Goal: Task Accomplishment & Management: Complete application form

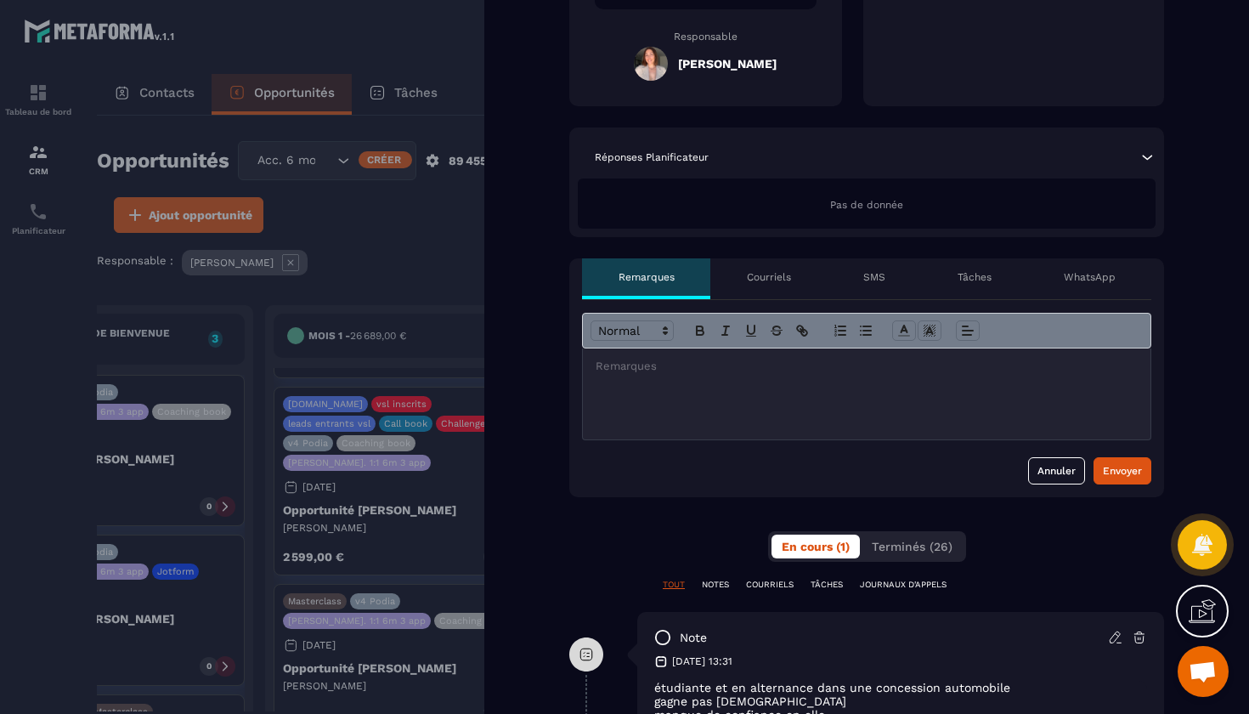
scroll to position [402, 0]
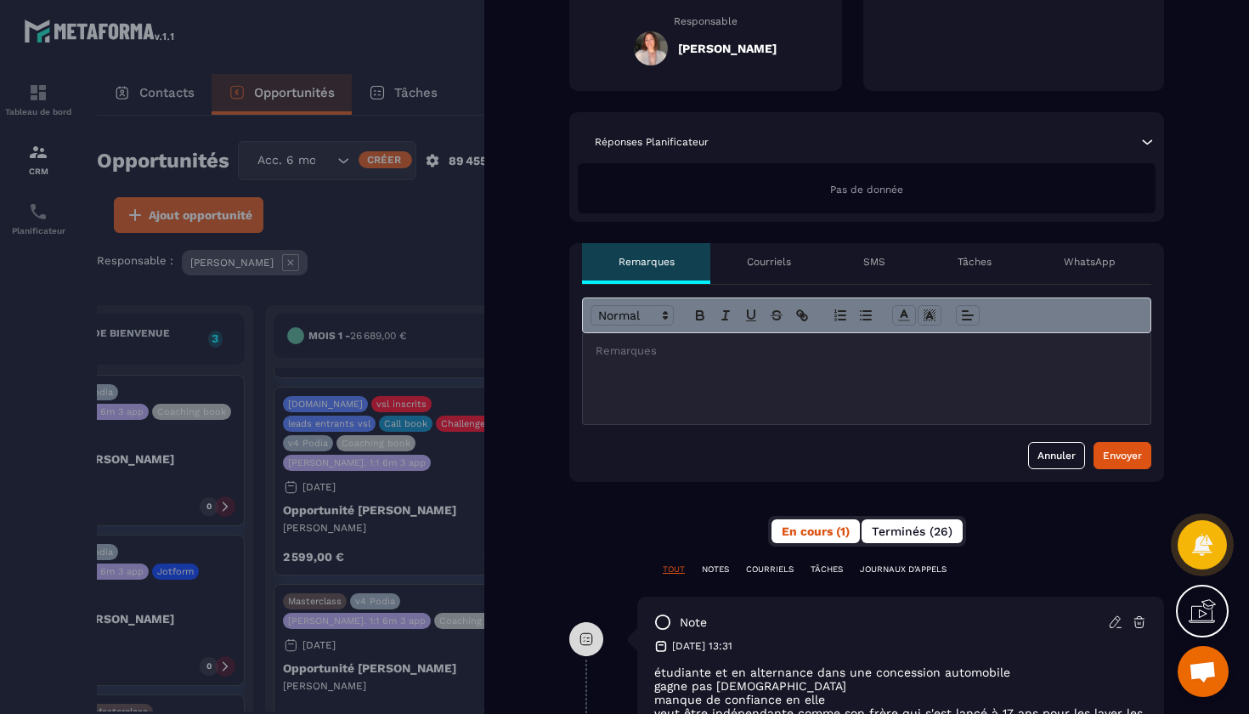
click at [924, 540] on button "Terminés (26)" at bounding box center [912, 531] width 101 height 24
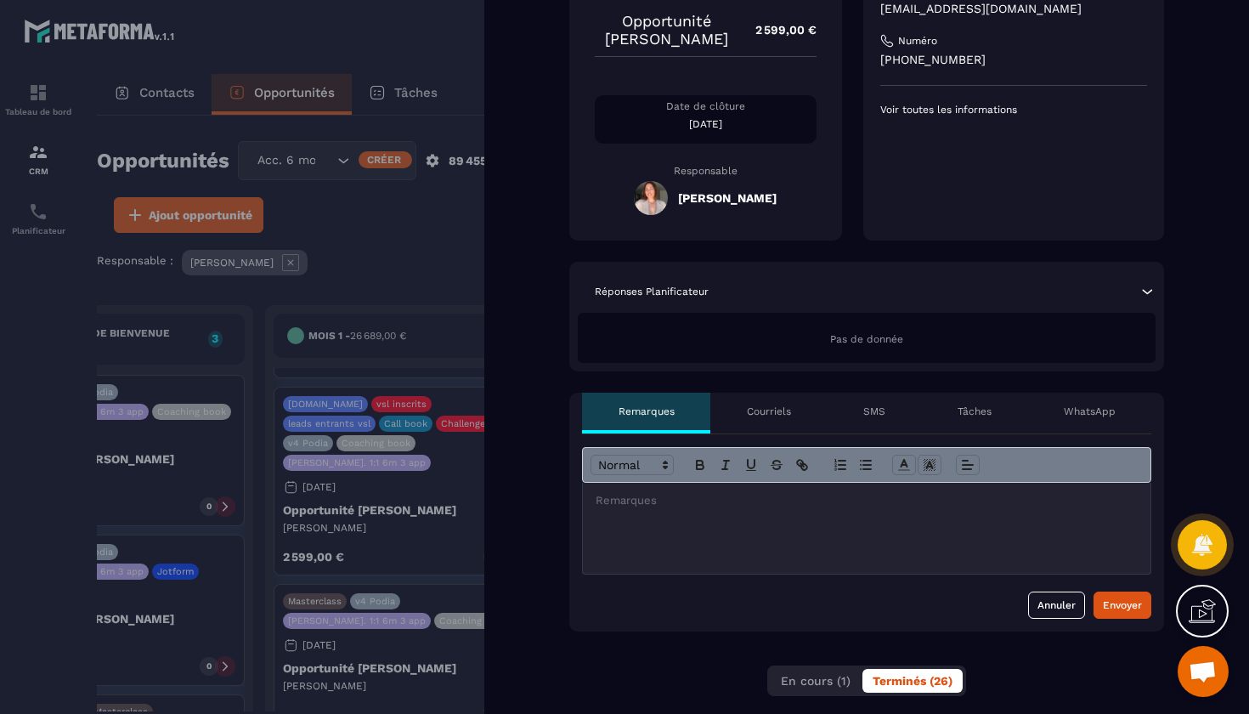
scroll to position [251, 0]
click at [958, 408] on p "Tâches" at bounding box center [975, 412] width 34 height 14
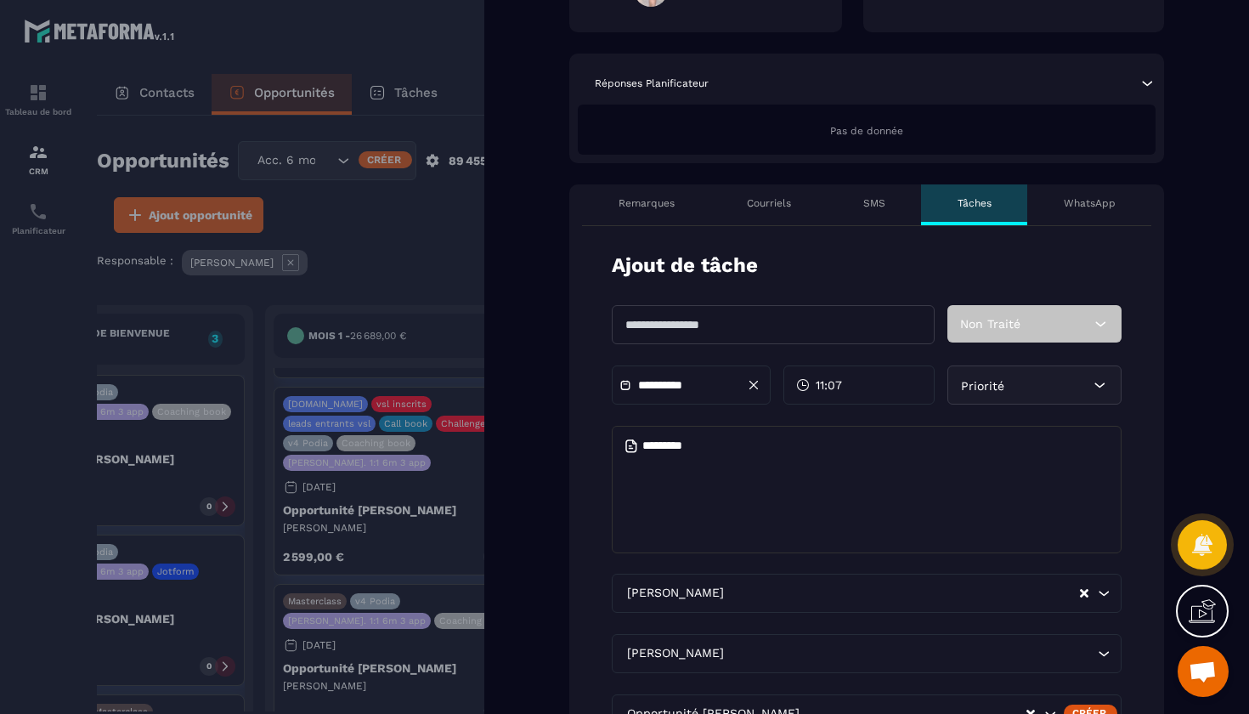
scroll to position [494, 0]
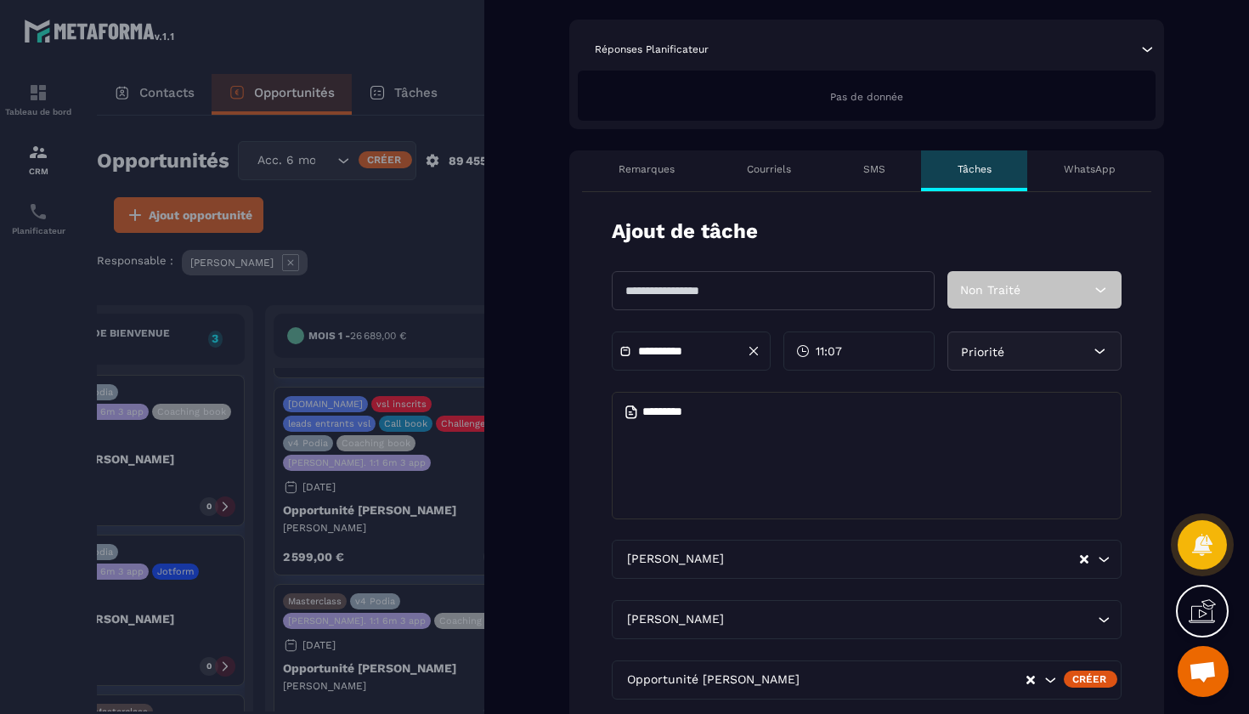
click at [677, 292] on input "text" at bounding box center [773, 290] width 323 height 39
click at [539, 472] on div "Back Nouvelle arrivée 🌸 👋 Message de Bienvenue Mois 1 Mois 2 Mois 3 Mois 4 Mois…" at bounding box center [866, 357] width 765 height 714
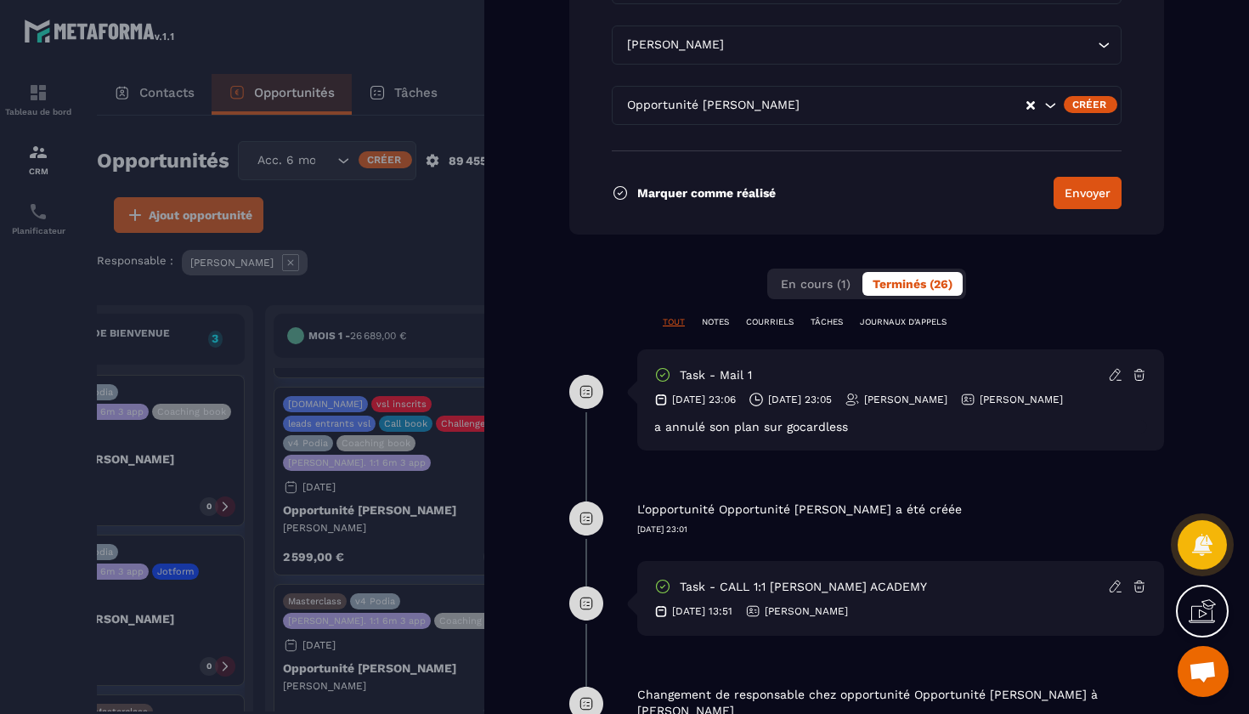
scroll to position [1090, 0]
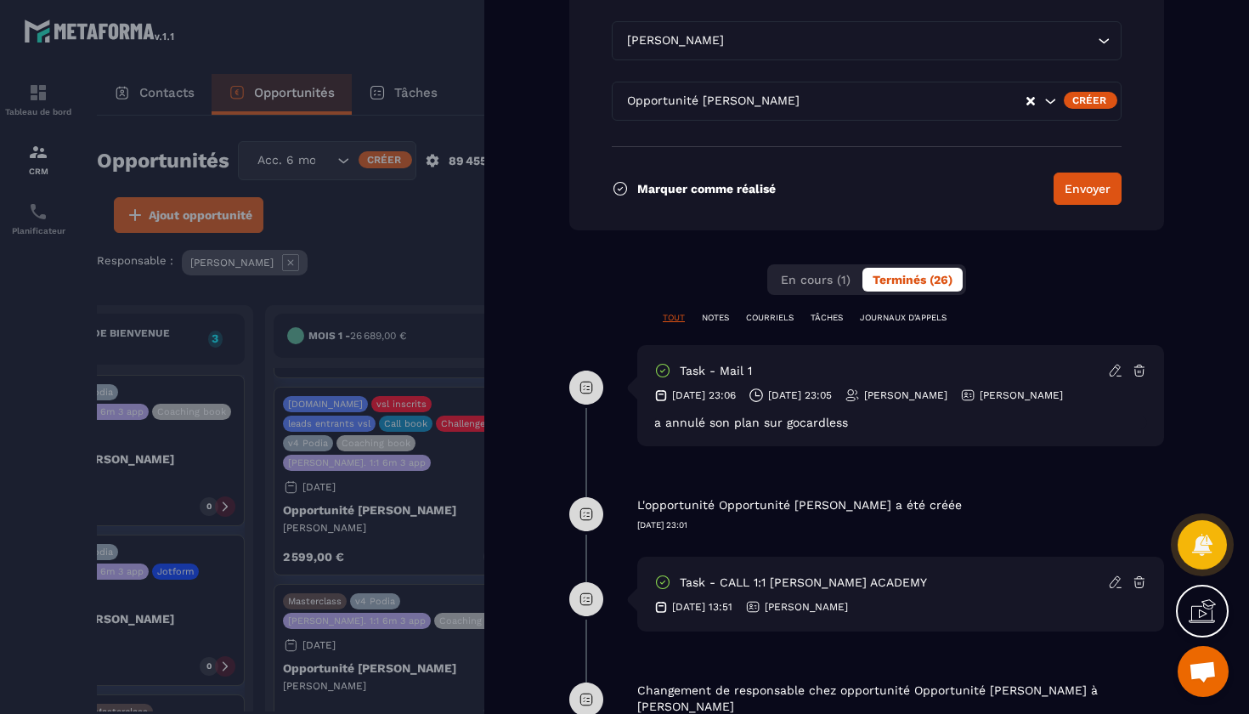
click at [819, 318] on p "TÂCHES" at bounding box center [827, 318] width 32 height 12
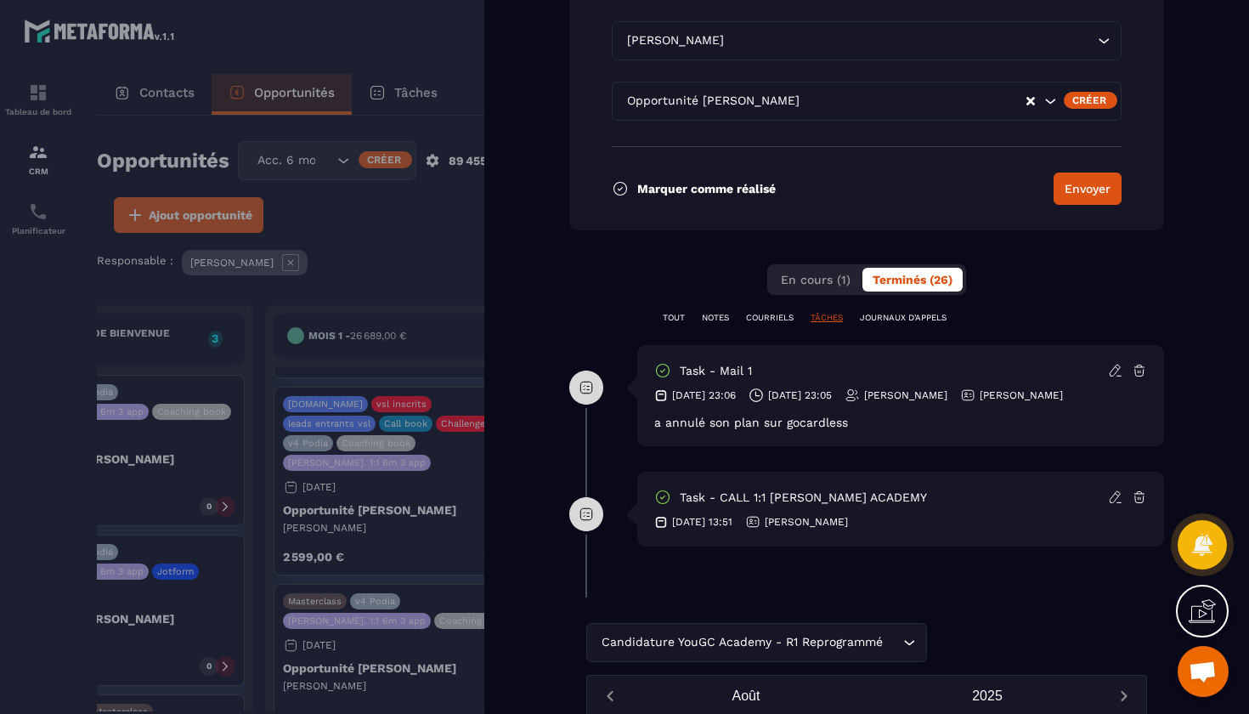
click at [677, 315] on p "TOUT" at bounding box center [674, 318] width 22 height 12
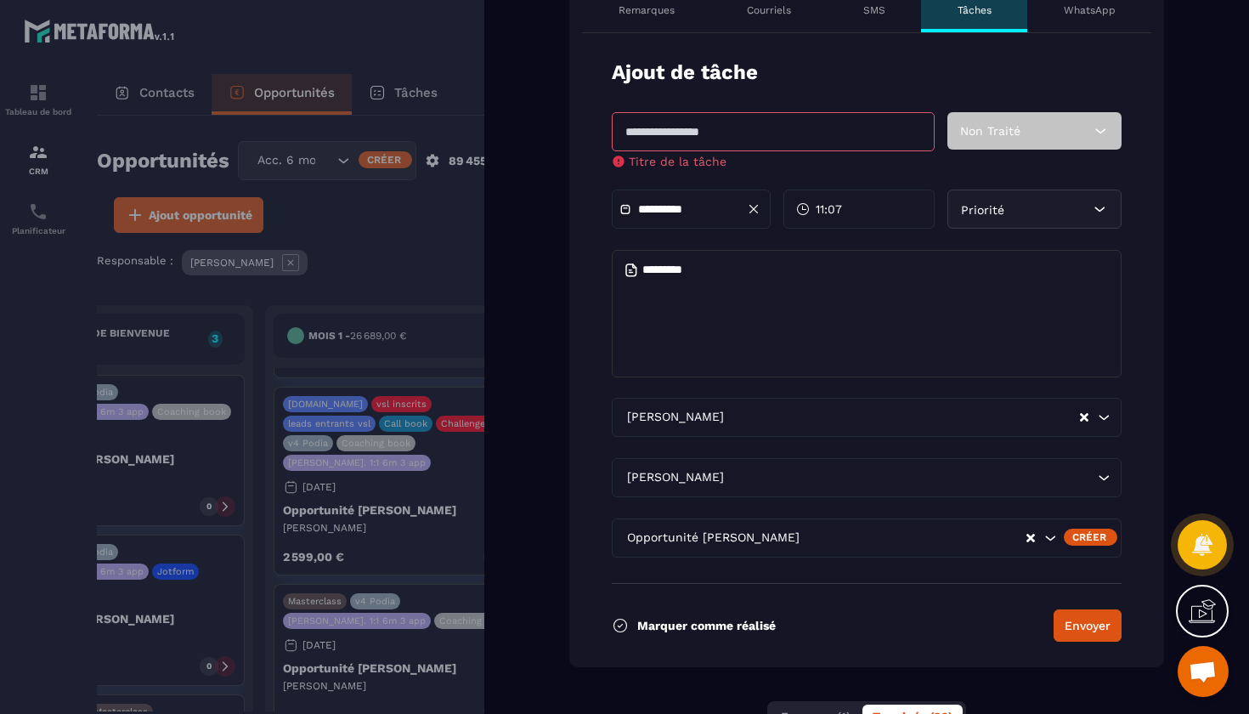
scroll to position [654, 0]
click at [754, 133] on input "text" at bounding box center [773, 130] width 323 height 39
type input "**********"
click at [688, 212] on form "**********" at bounding box center [866, 349] width 595 height 634
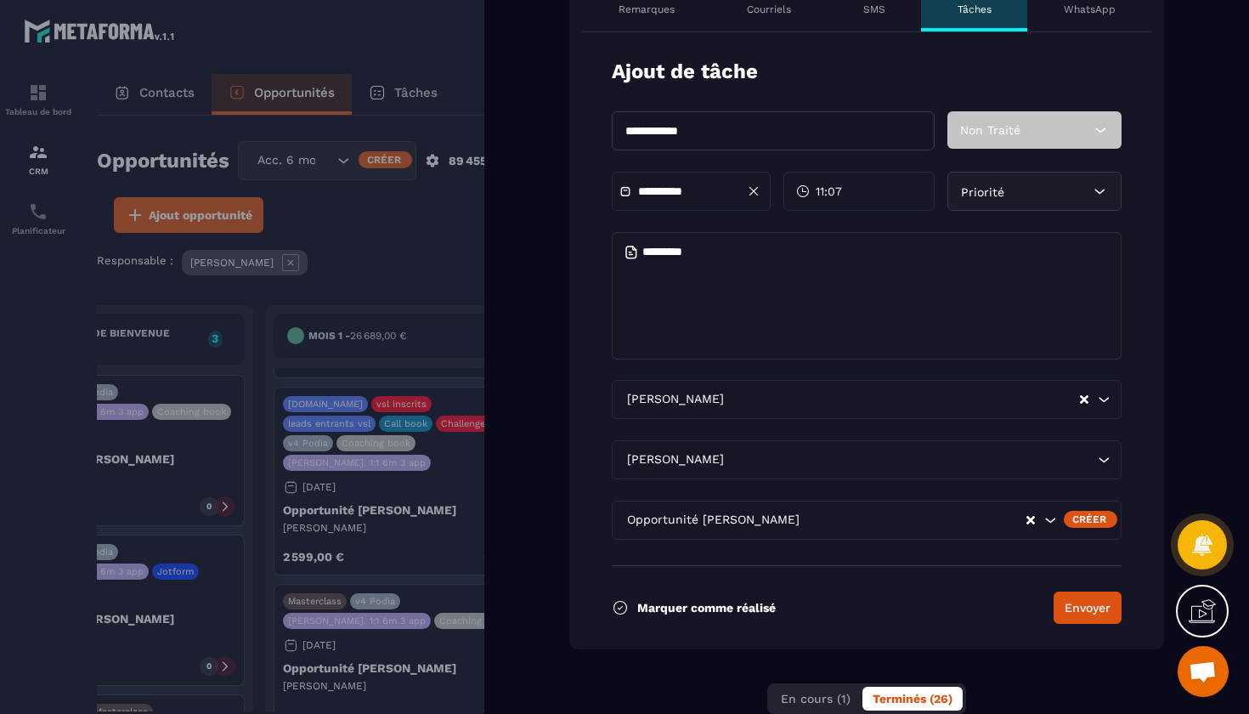
click at [660, 195] on input "**********" at bounding box center [697, 191] width 119 height 13
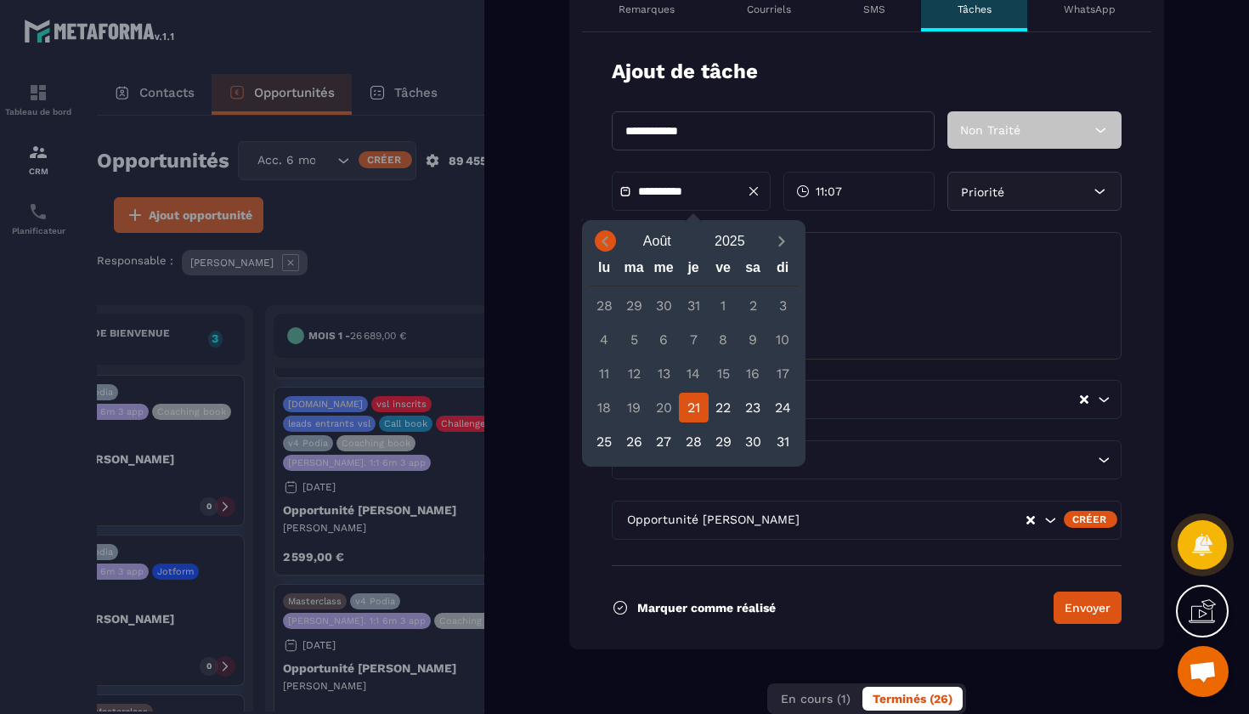
click at [609, 237] on icon "Previous month" at bounding box center [604, 241] width 17 height 17
click at [787, 233] on icon "Next month" at bounding box center [781, 241] width 17 height 17
click at [688, 406] on div "21" at bounding box center [694, 408] width 30 height 30
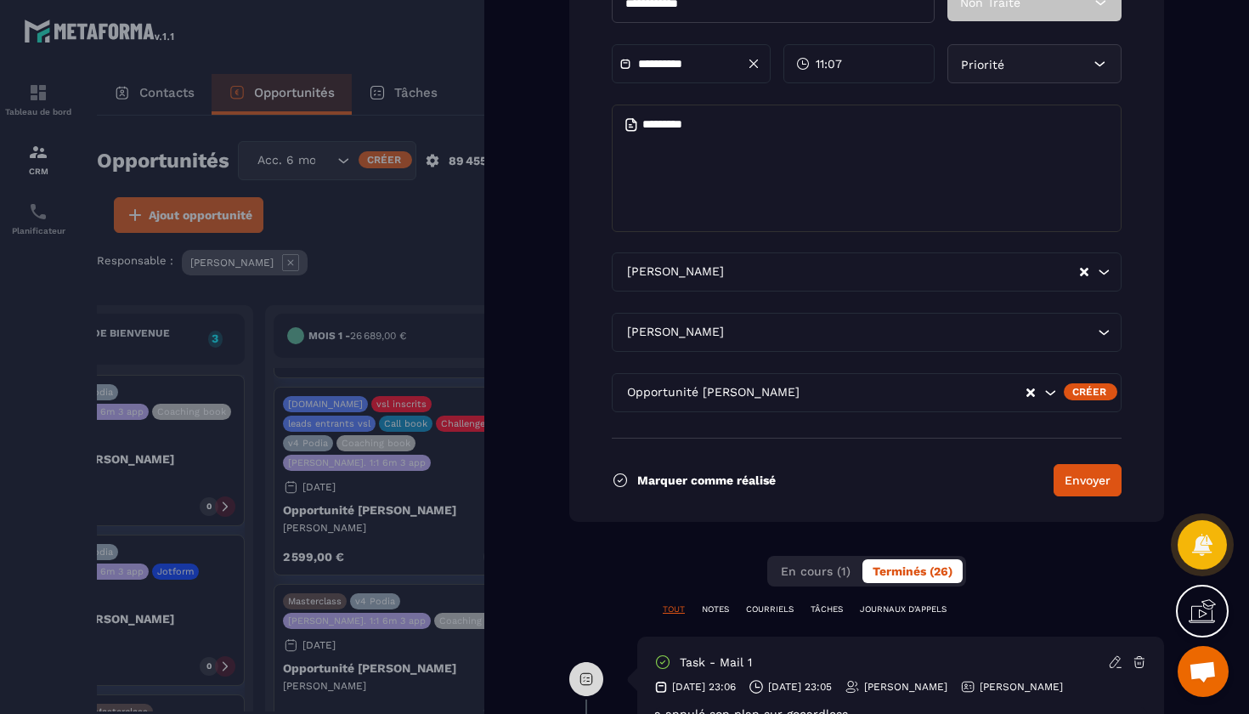
scroll to position [787, 0]
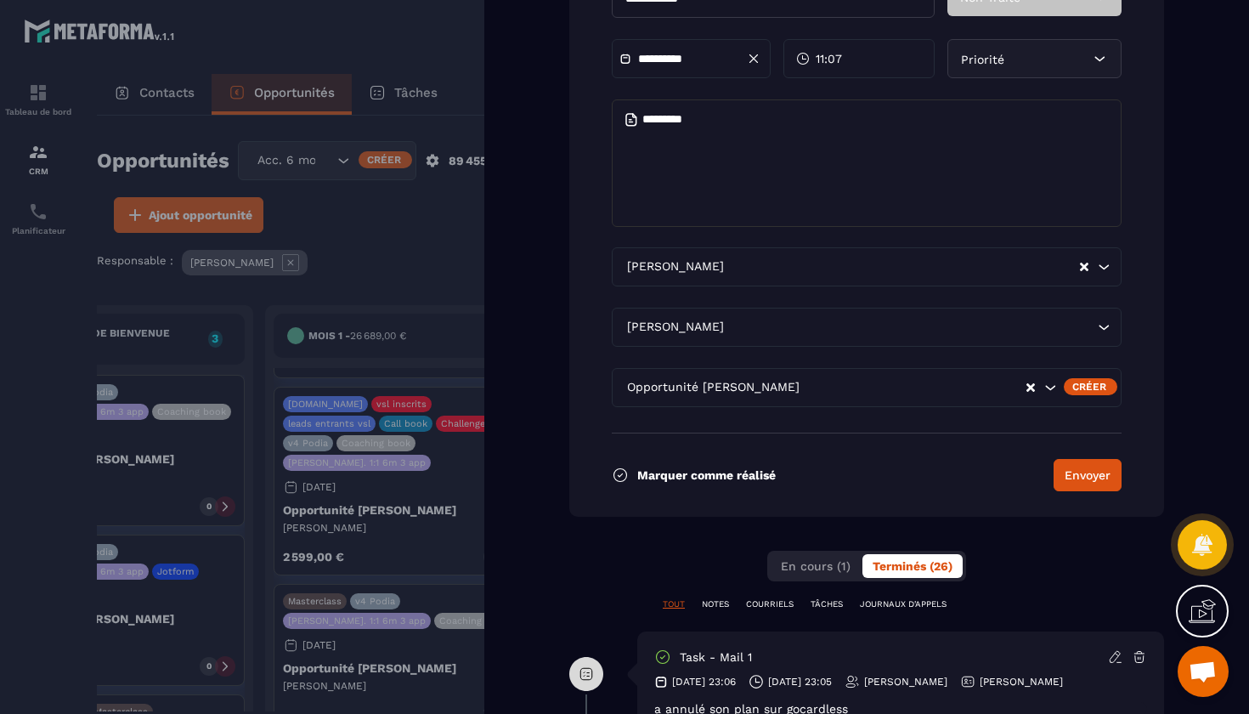
click at [755, 143] on textarea at bounding box center [867, 162] width 510 height 127
type textarea "**********"
click at [1089, 458] on div "Marquer comme réalisé Envoyer" at bounding box center [867, 461] width 510 height 59
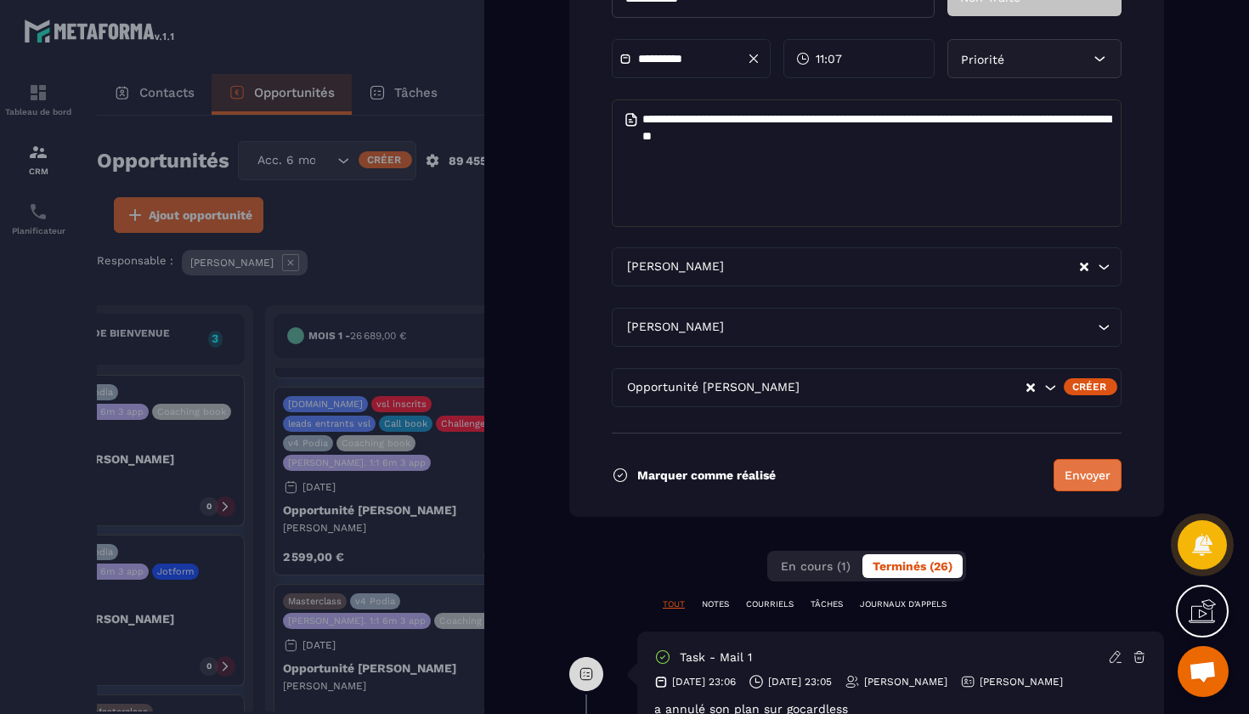
click at [1093, 472] on button "Envoyer" at bounding box center [1088, 475] width 68 height 32
